Goal: Transaction & Acquisition: Purchase product/service

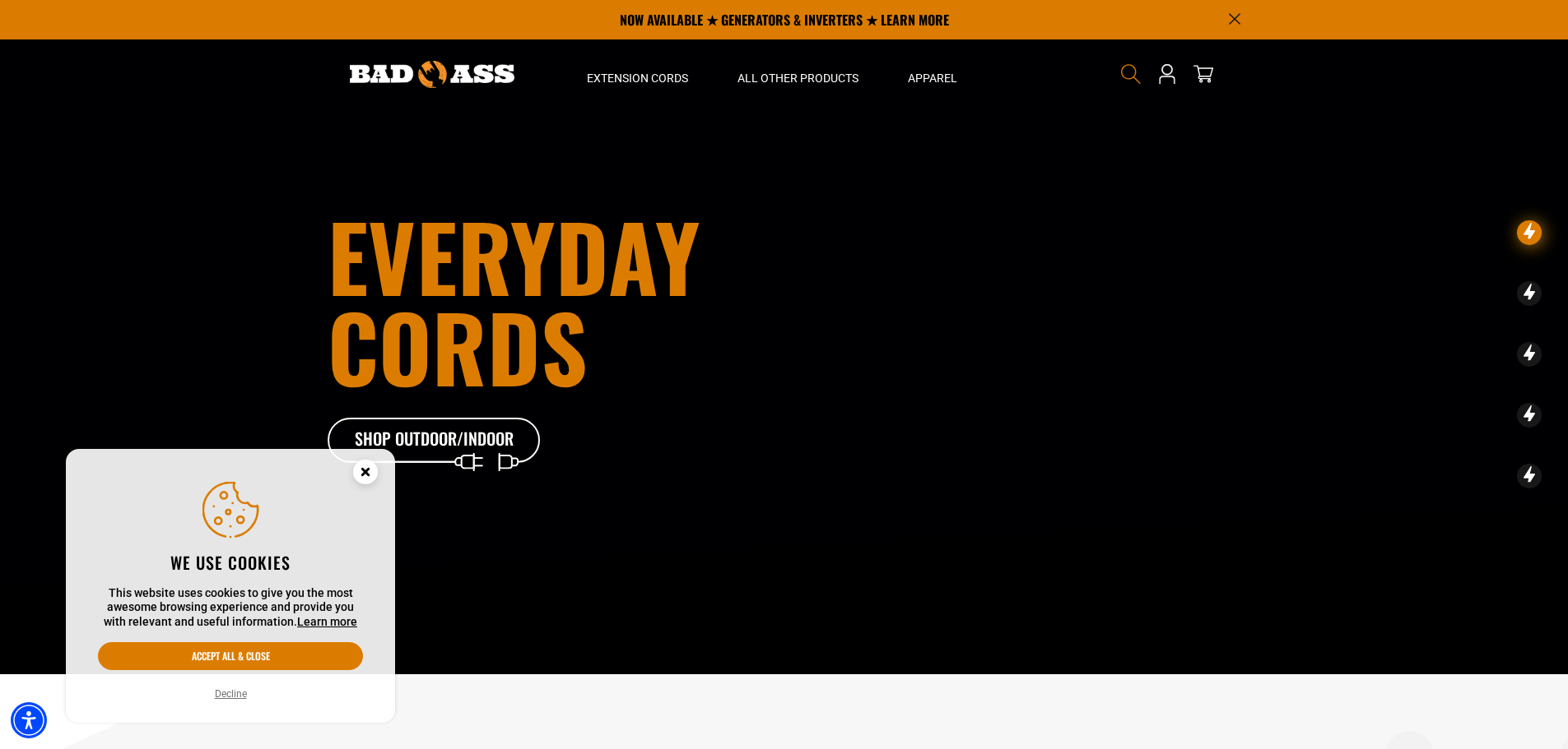
click at [1128, 68] on icon "Search" at bounding box center [1131, 74] width 21 height 21
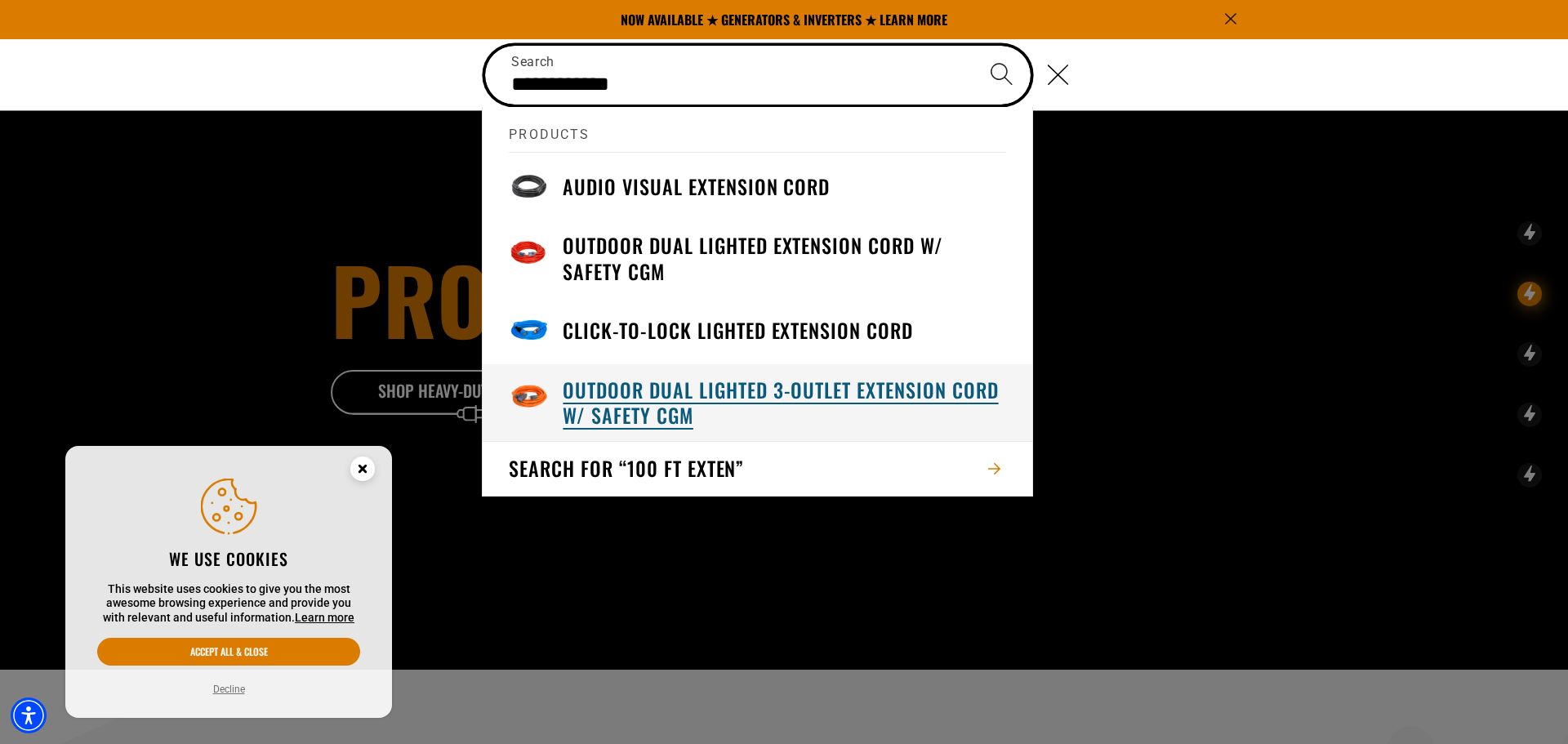
type input "**********"
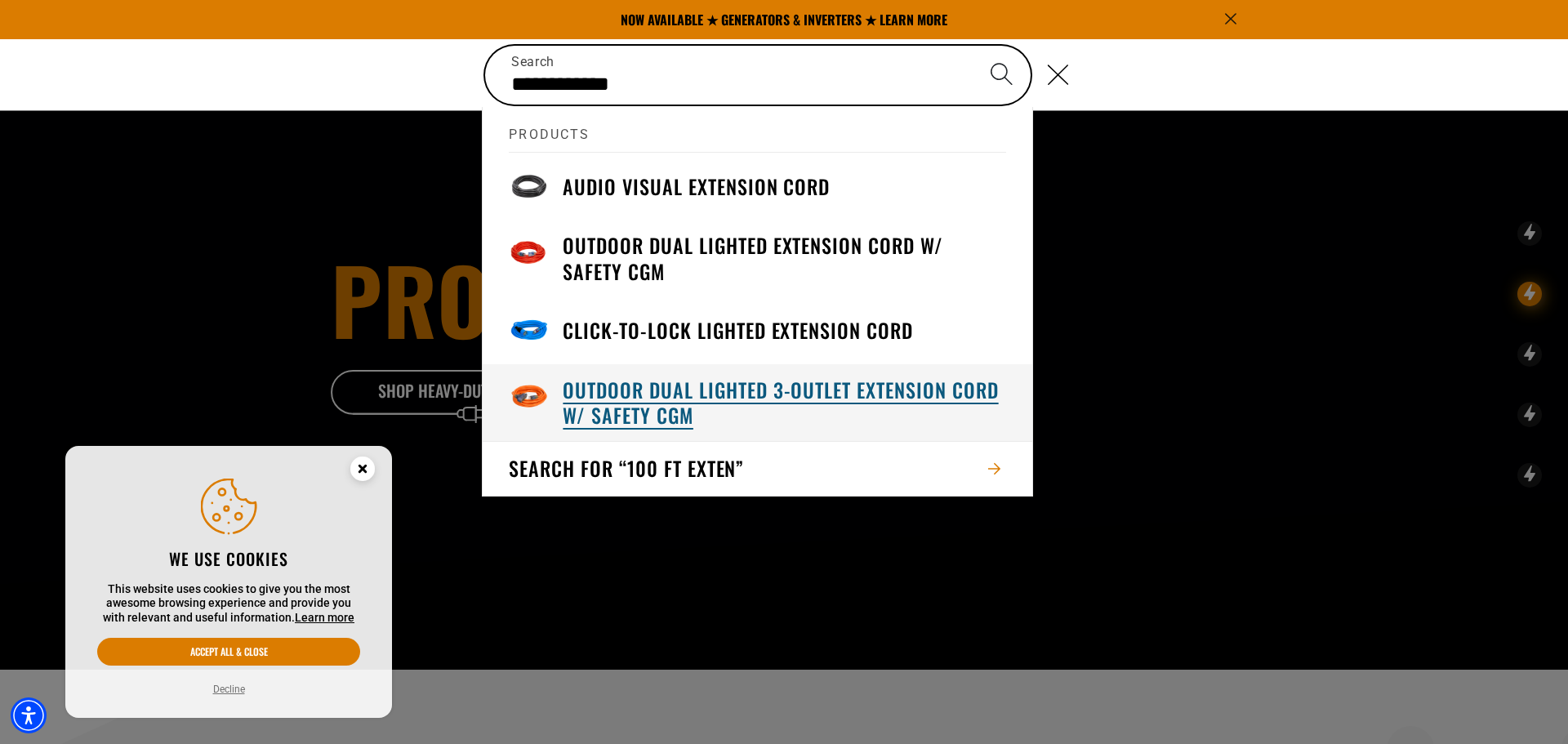
click at [748, 391] on h3 "Outdoor Dual Lighted 3-Outlet Extension Cord w/ Safety CGM" at bounding box center [784, 402] width 443 height 50
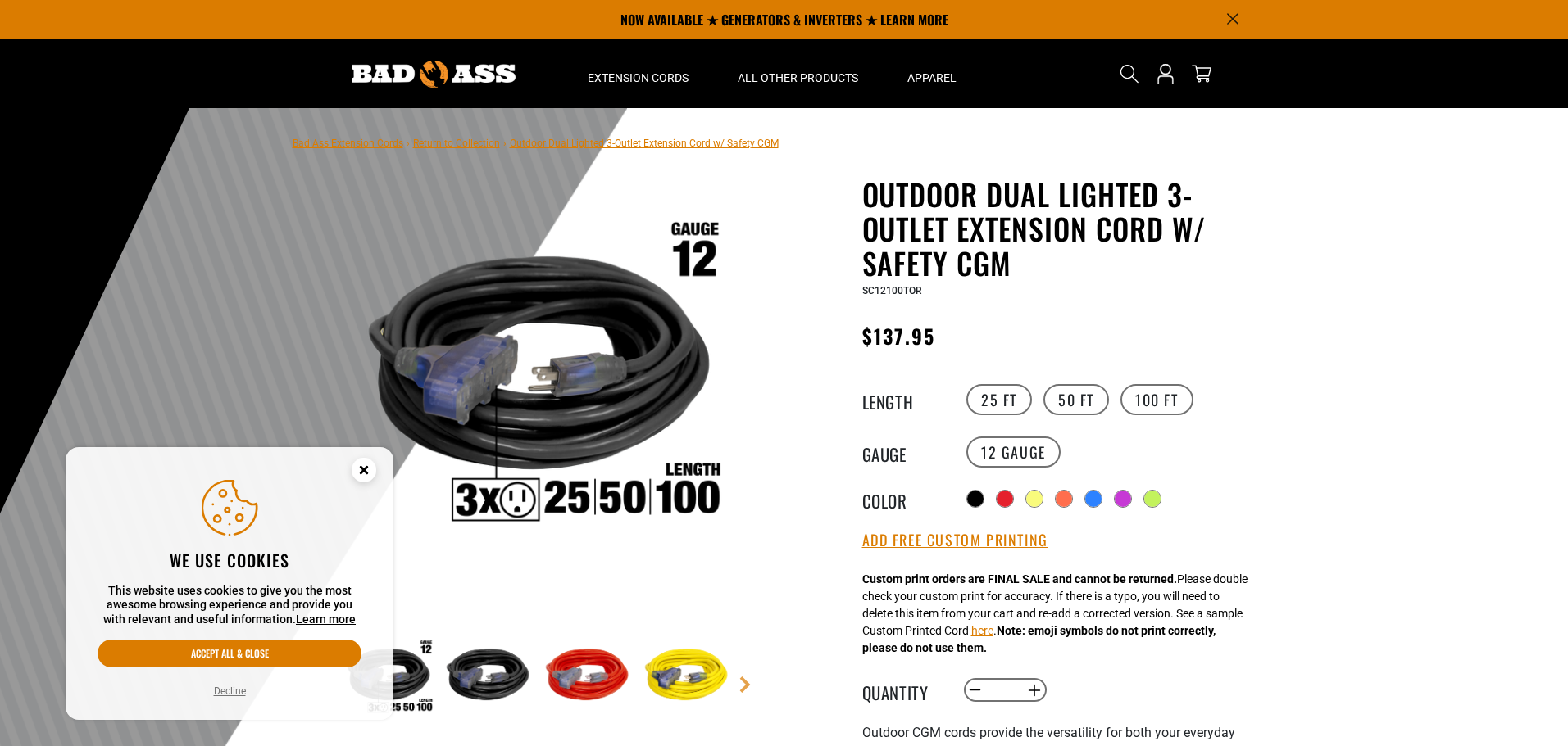
click at [363, 473] on circle "Cookie Consent" at bounding box center [364, 470] width 25 height 25
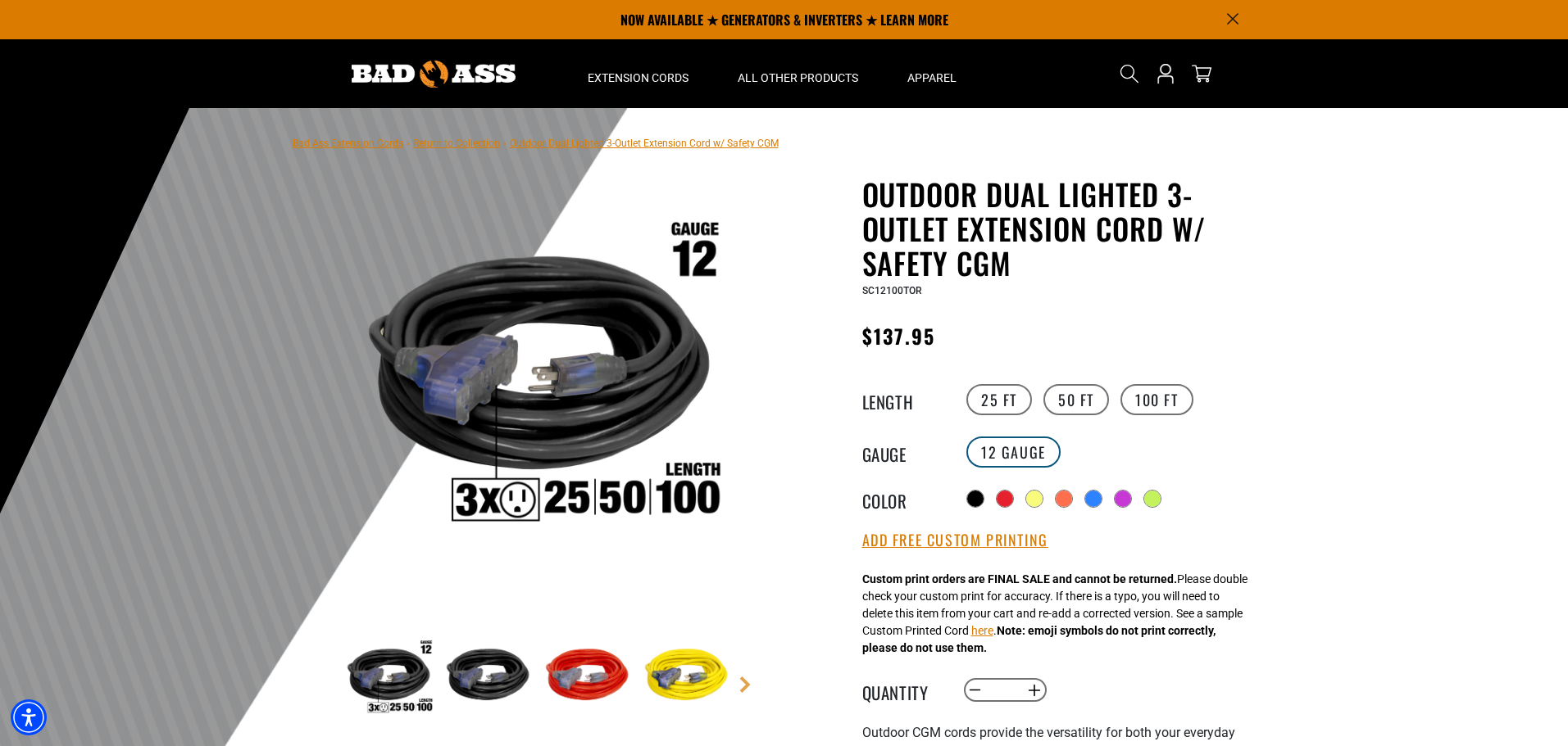
click at [1009, 449] on label "12 Gauge" at bounding box center [1013, 452] width 94 height 31
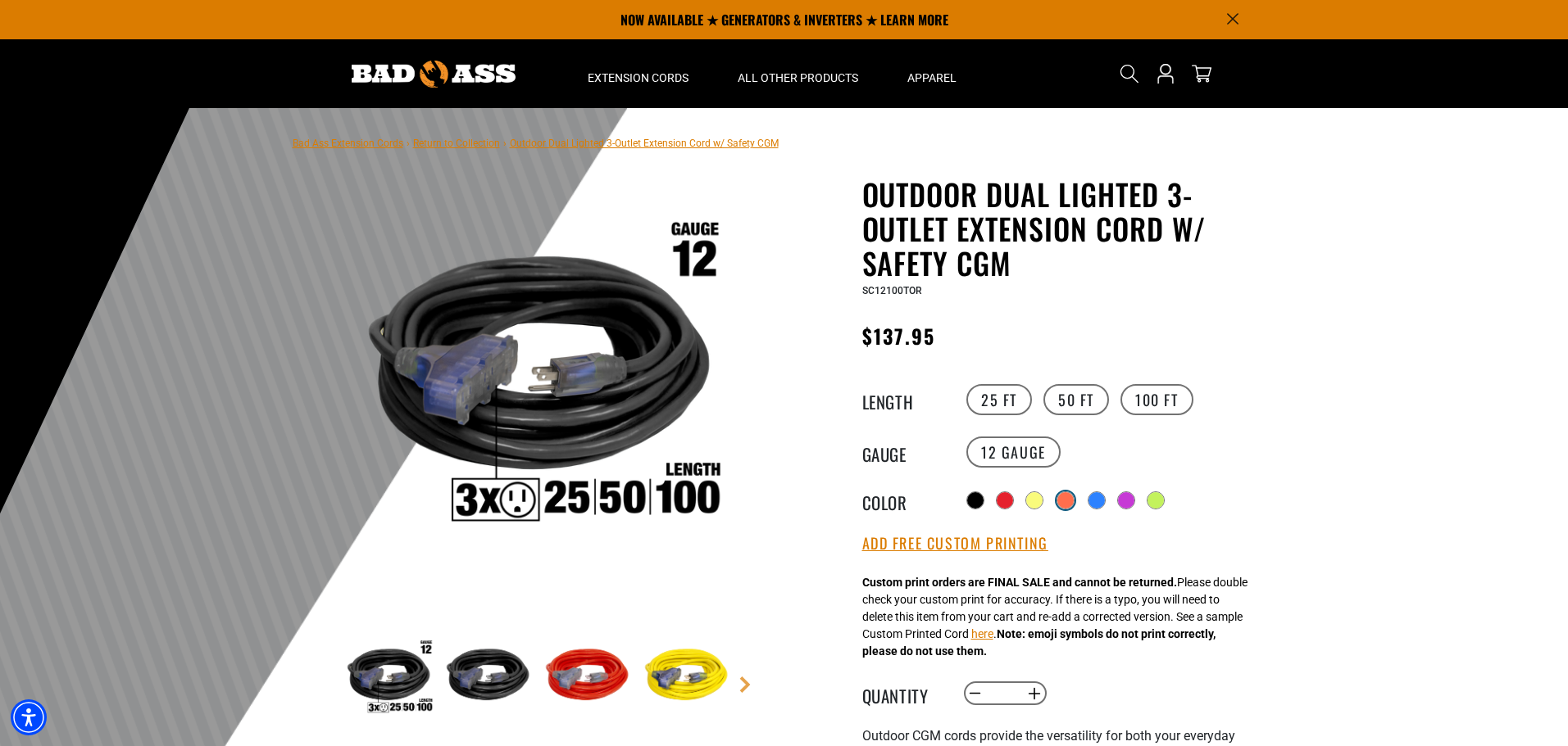
click at [1057, 491] on div at bounding box center [1065, 500] width 18 height 18
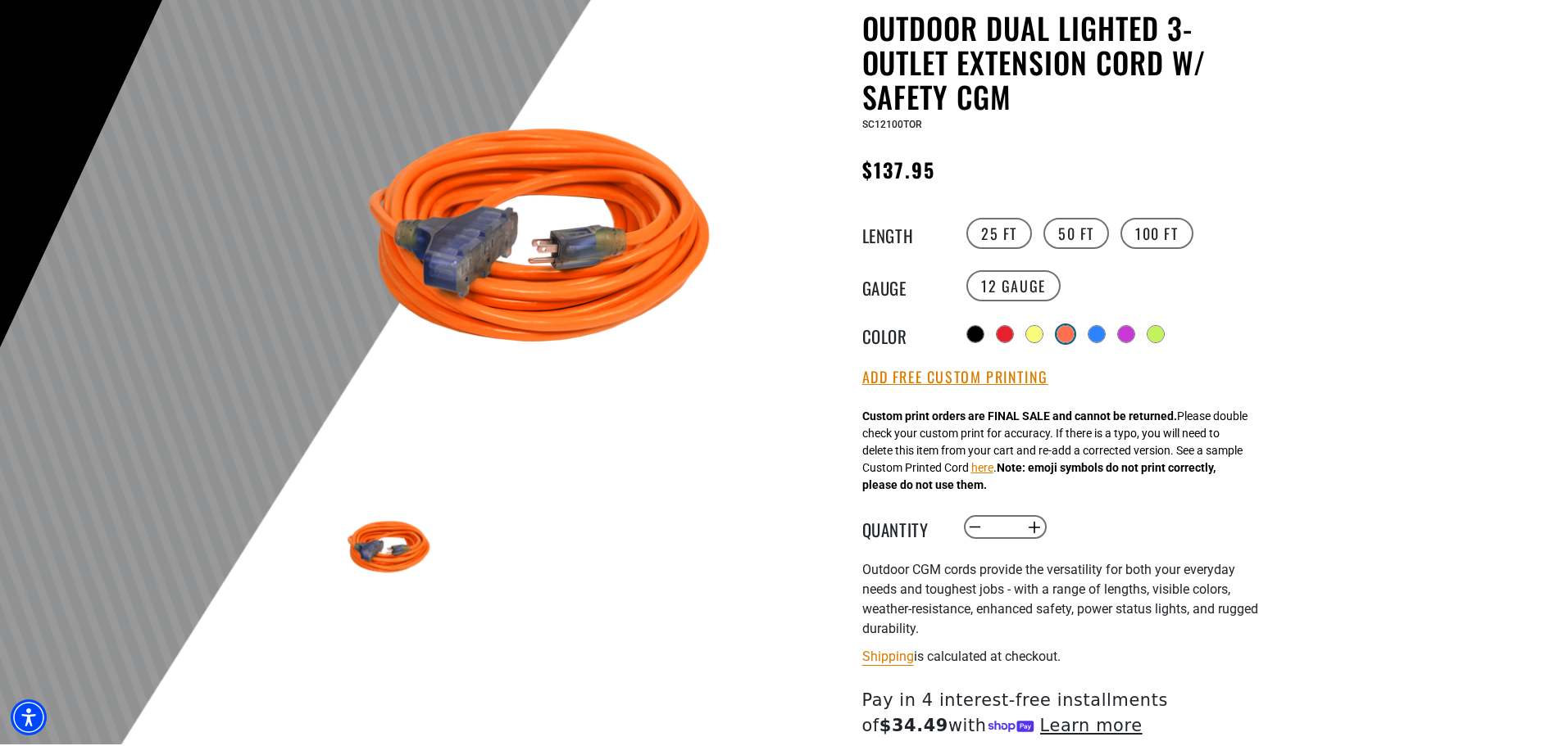
scroll to position [246, 0]
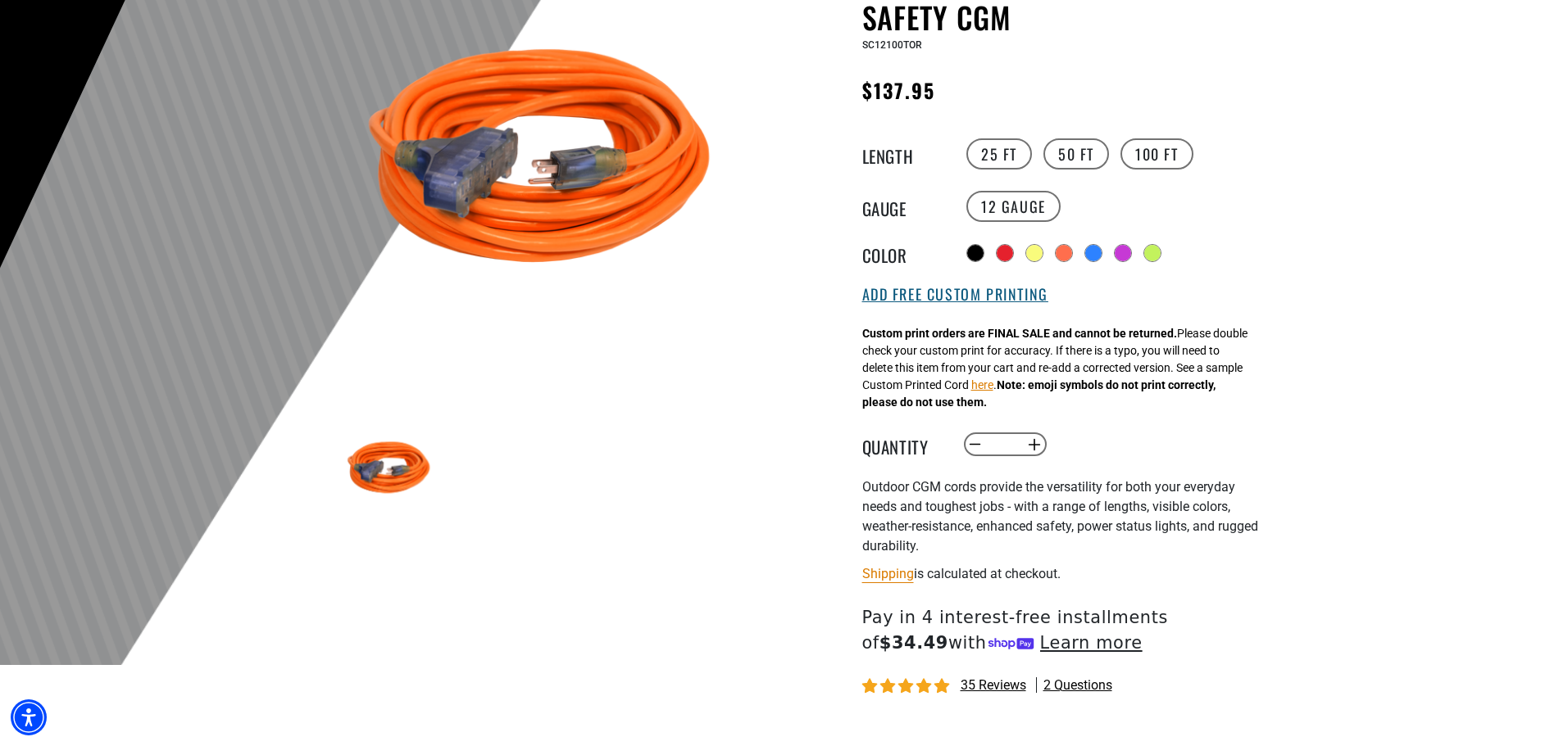
click at [995, 297] on button "Add Free Custom Printing" at bounding box center [954, 295] width 186 height 18
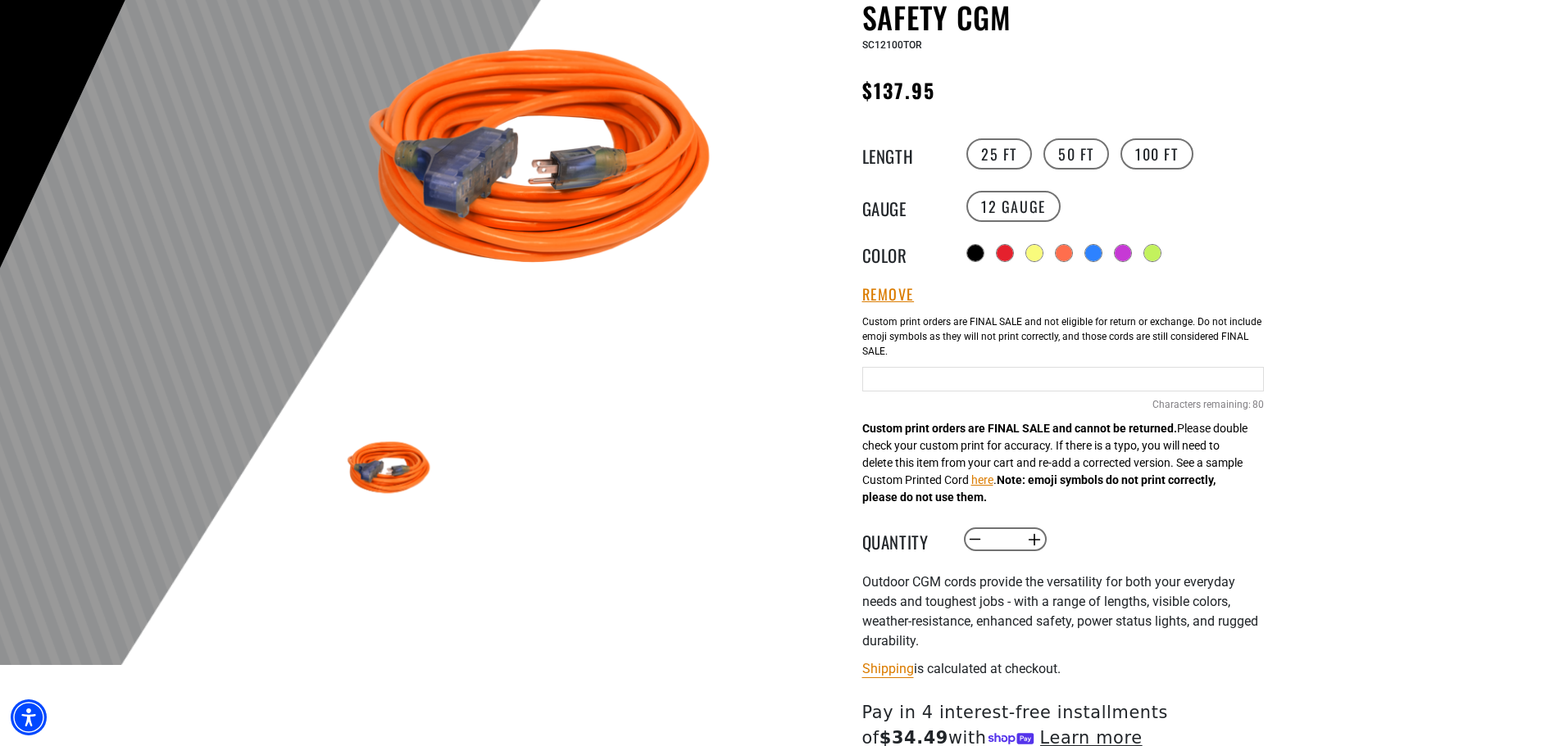
click at [999, 376] on input "text" at bounding box center [1062, 380] width 402 height 25
type input "*****"
click at [1343, 381] on div at bounding box center [784, 264] width 1568 height 803
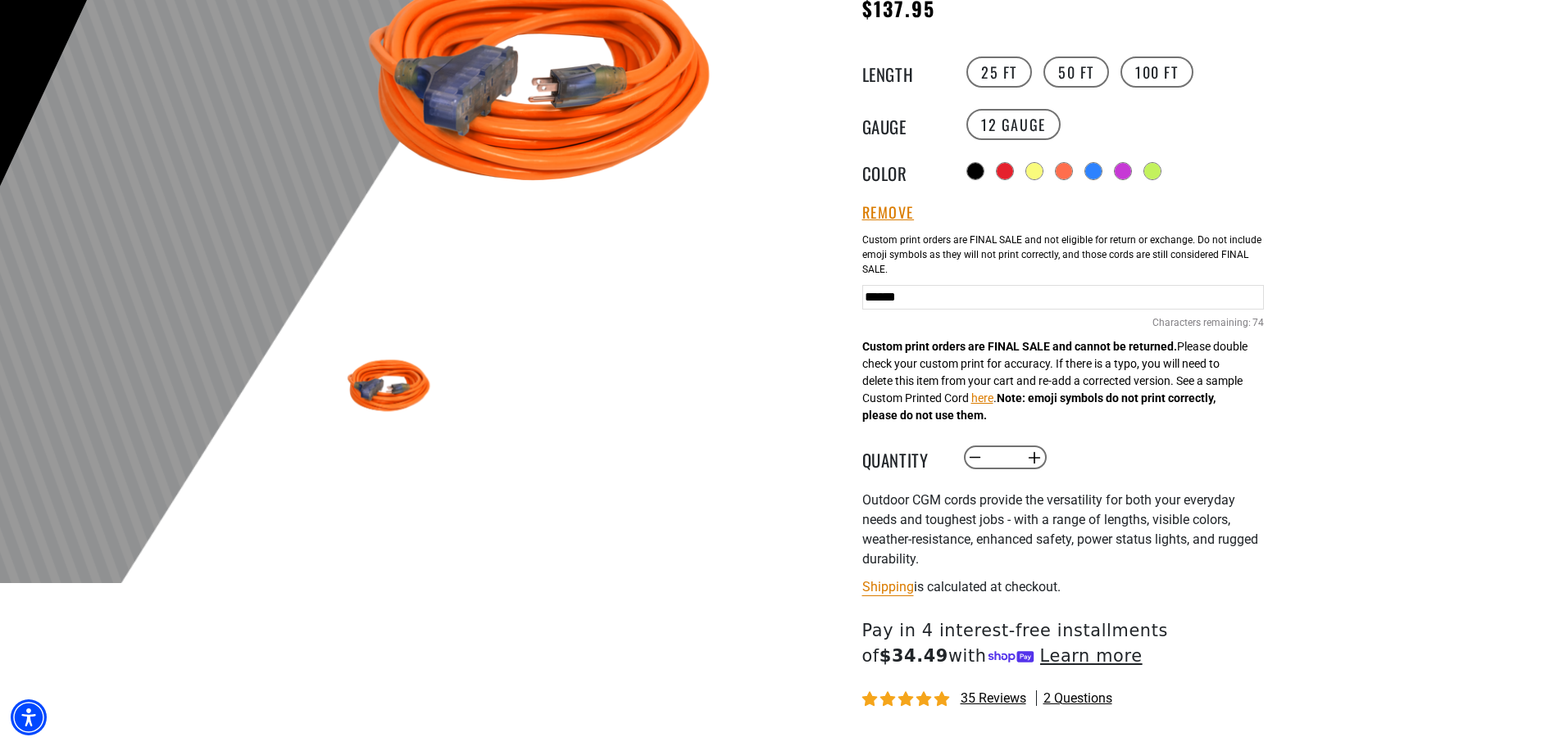
scroll to position [409, 0]
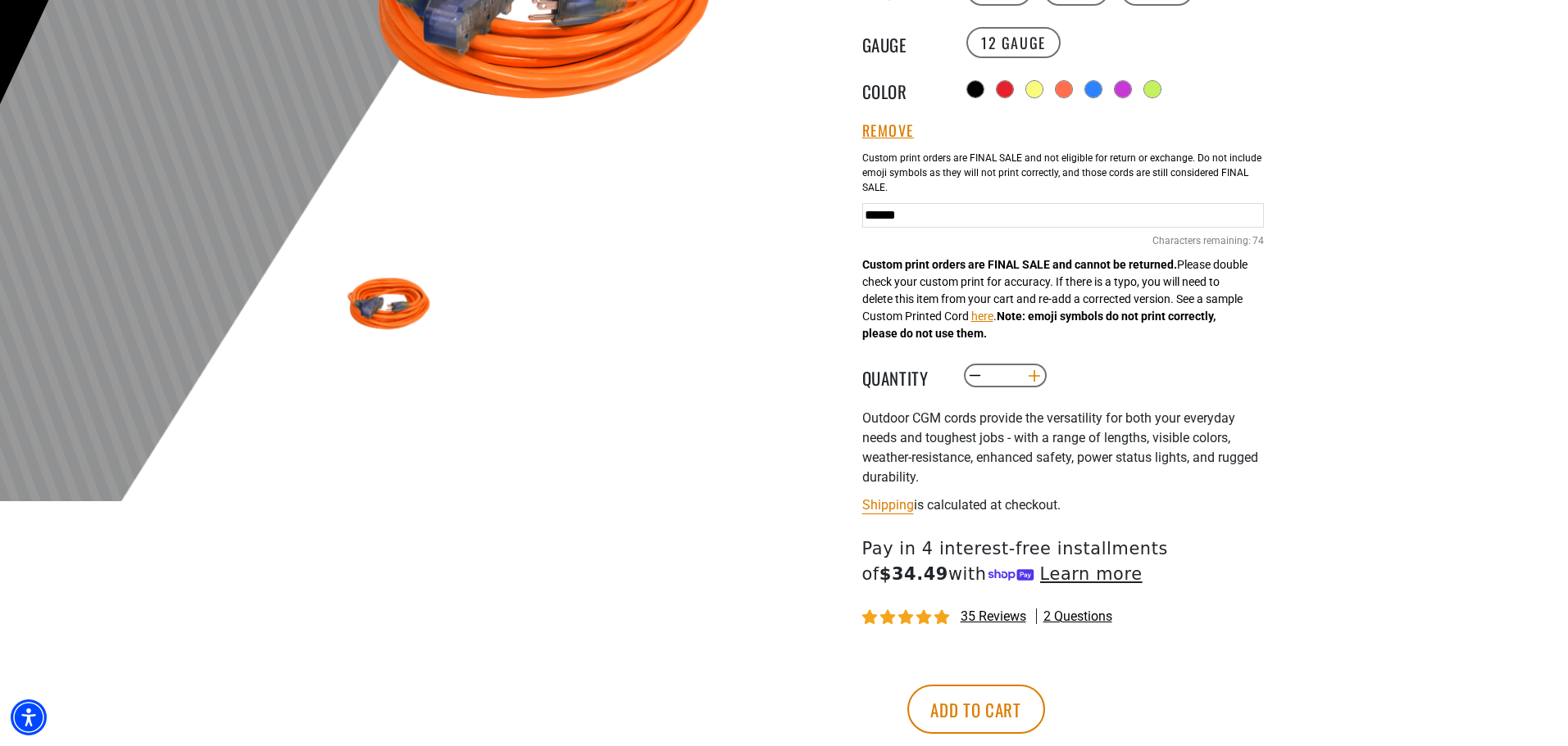
drag, startPoint x: 990, startPoint y: 376, endPoint x: 1042, endPoint y: 376, distance: 52.0
click at [1042, 376] on quantity-input "Decrease quantity for Outdoor Dual Lighted 3-Outlet Extension Cord w/ Safety CG…" at bounding box center [1005, 376] width 86 height 28
type input "**"
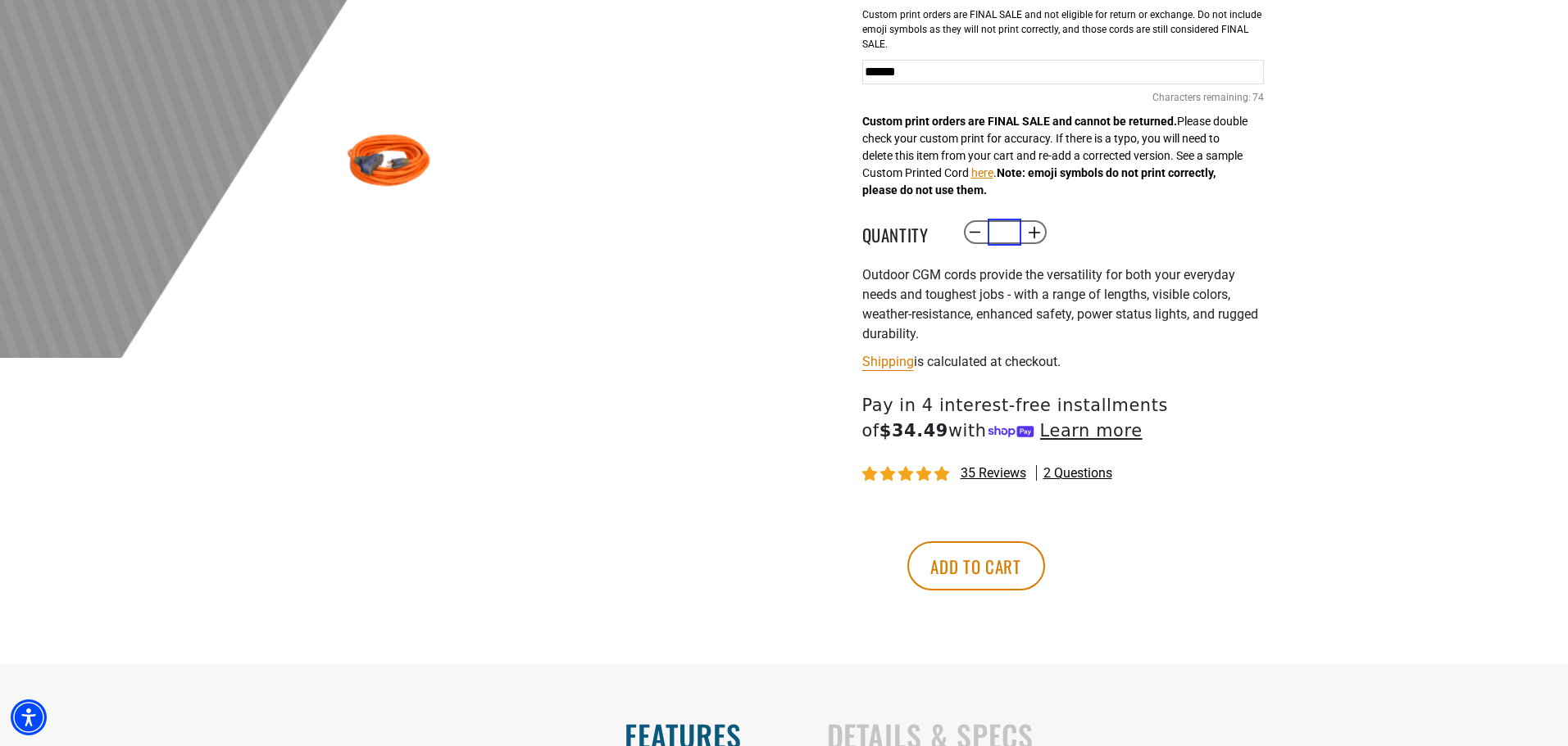
scroll to position [573, 0]
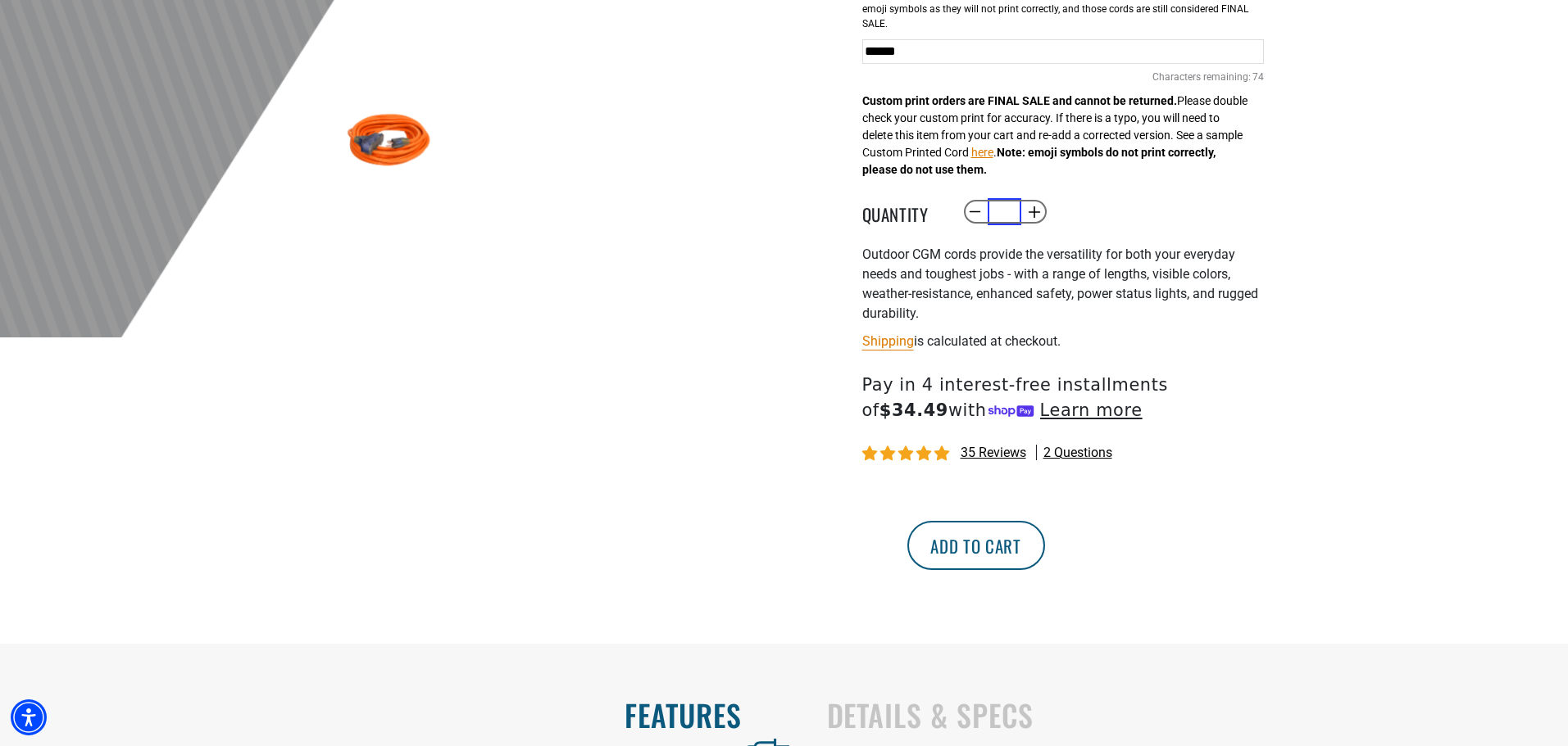
click at [1045, 563] on button "Add to cart" at bounding box center [976, 546] width 137 height 50
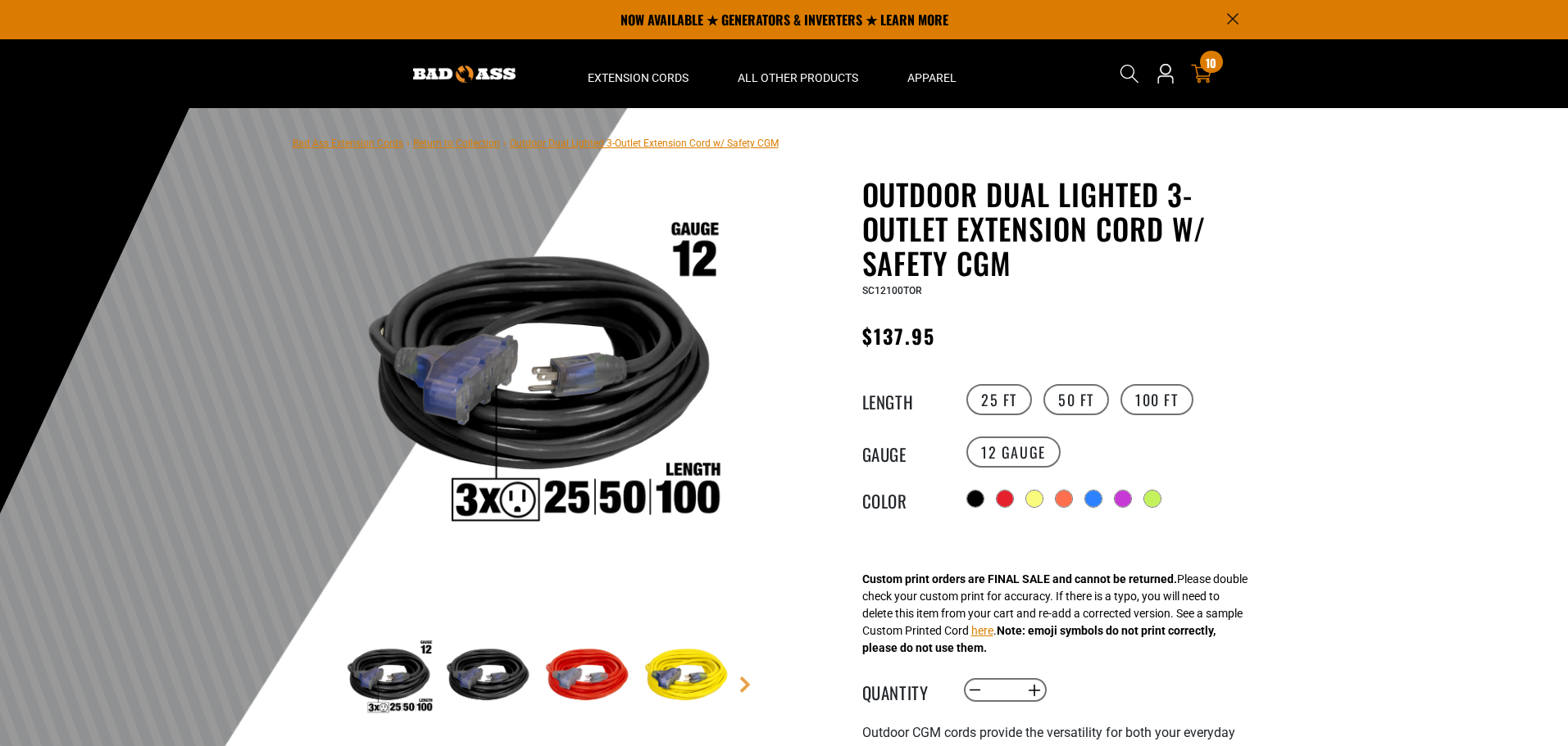
click at [1204, 64] on div "10 10 items" at bounding box center [1210, 61] width 22 height 22
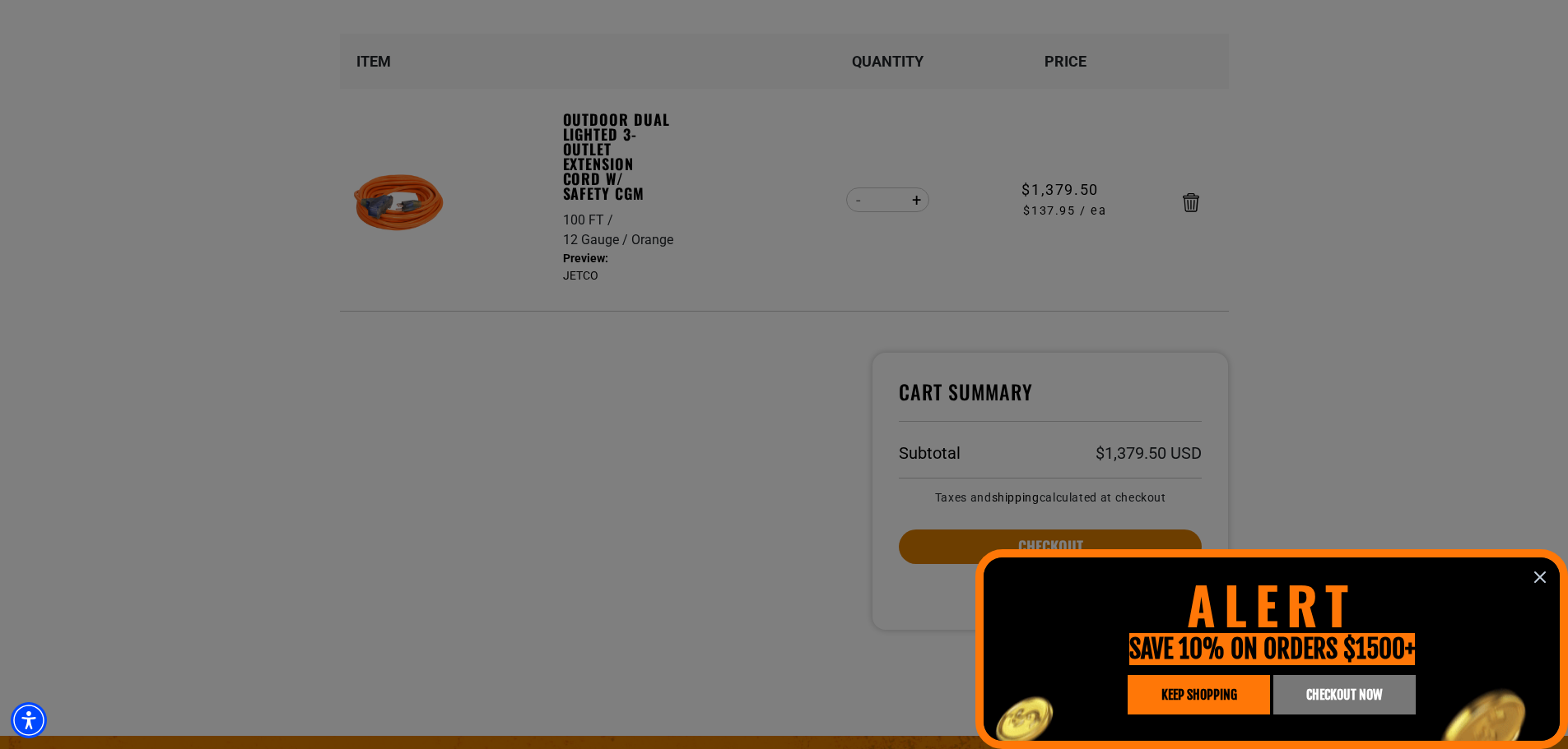
click at [1544, 570] on icon "information" at bounding box center [1539, 578] width 20 height 20
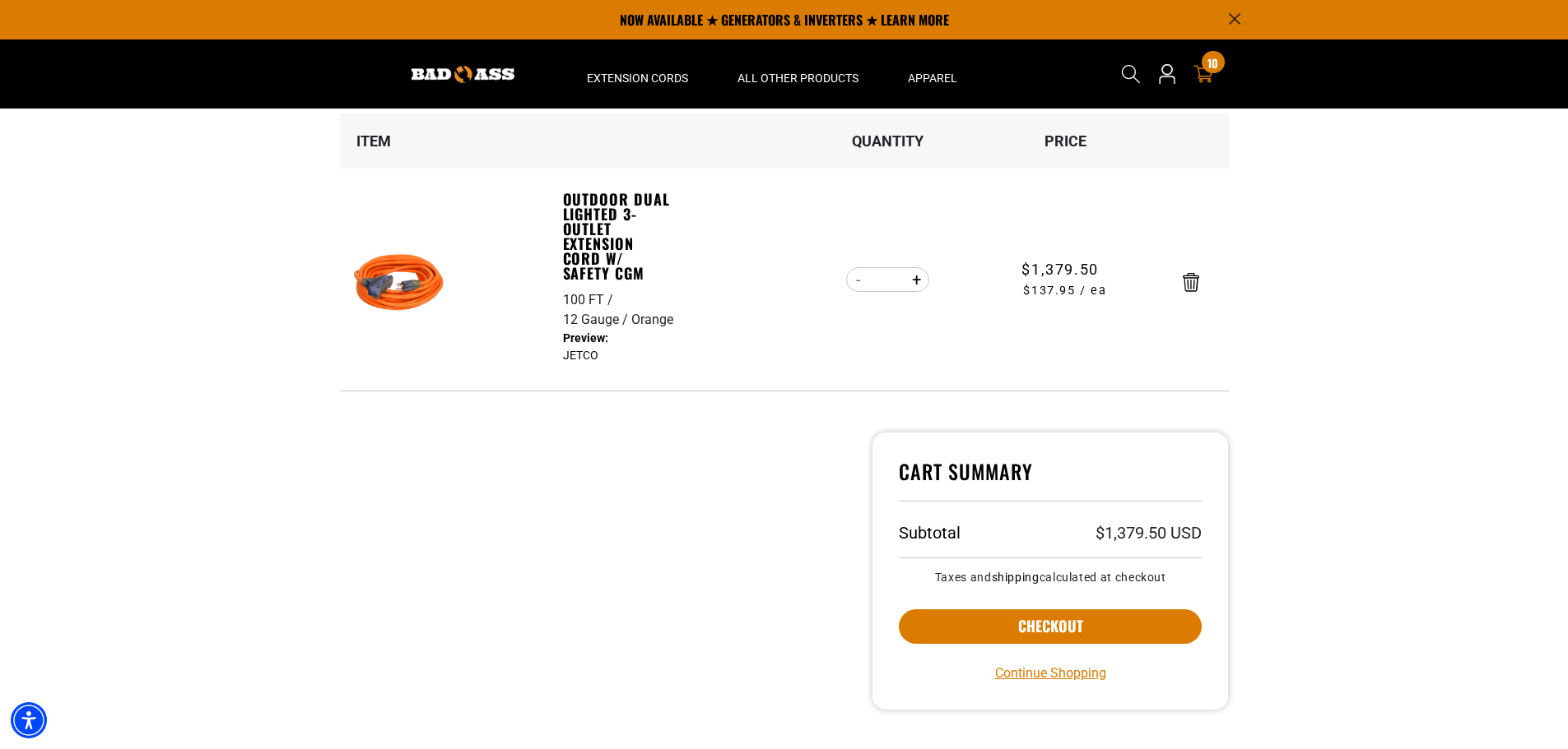
scroll to position [165, 0]
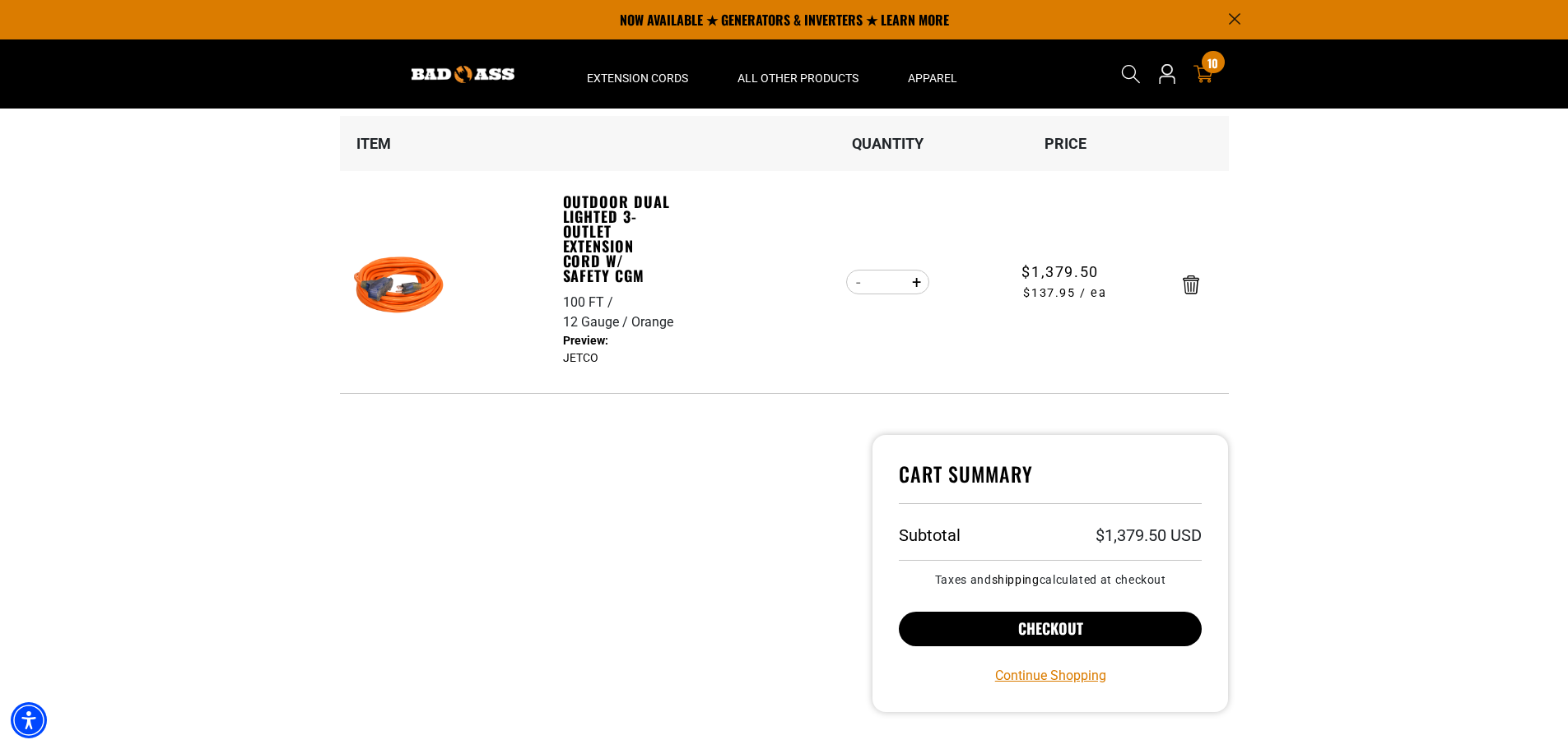
click at [1104, 639] on button "Checkout" at bounding box center [1050, 629] width 304 height 34
